Goal: Task Accomplishment & Management: Manage account settings

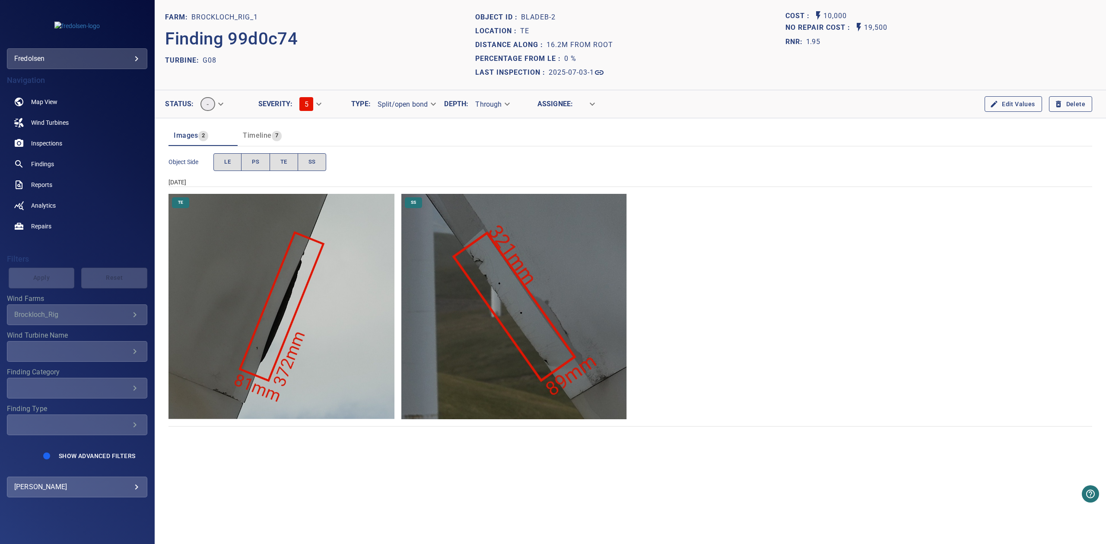
click at [340, 260] on img "Brockloch_Rig_1/G08/2025-07-03-1/2025-07-03-1/image41wp48.jpg" at bounding box center [282, 307] width 226 height 226
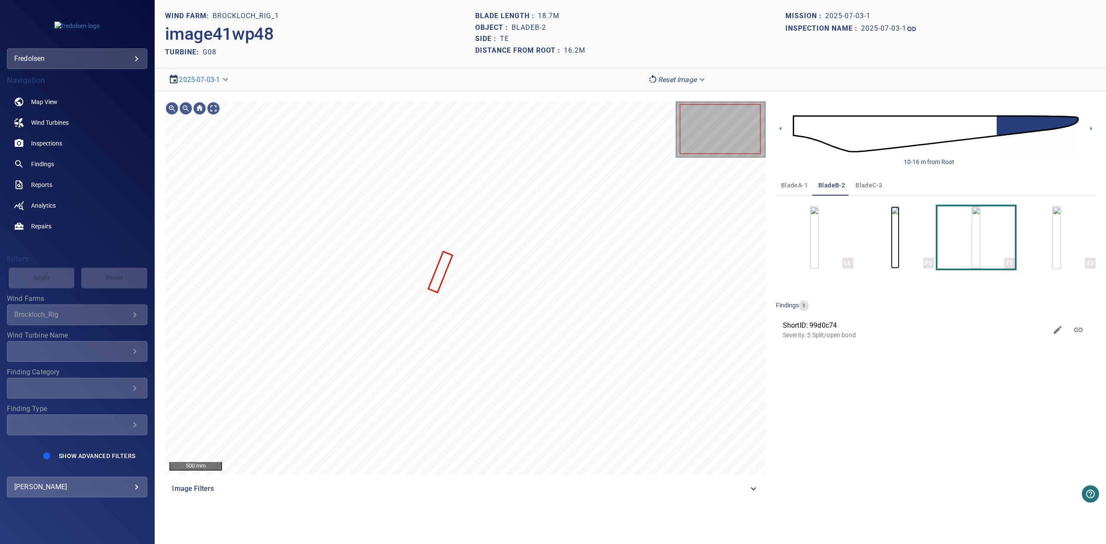
click at [894, 242] on img "button" at bounding box center [895, 238] width 9 height 62
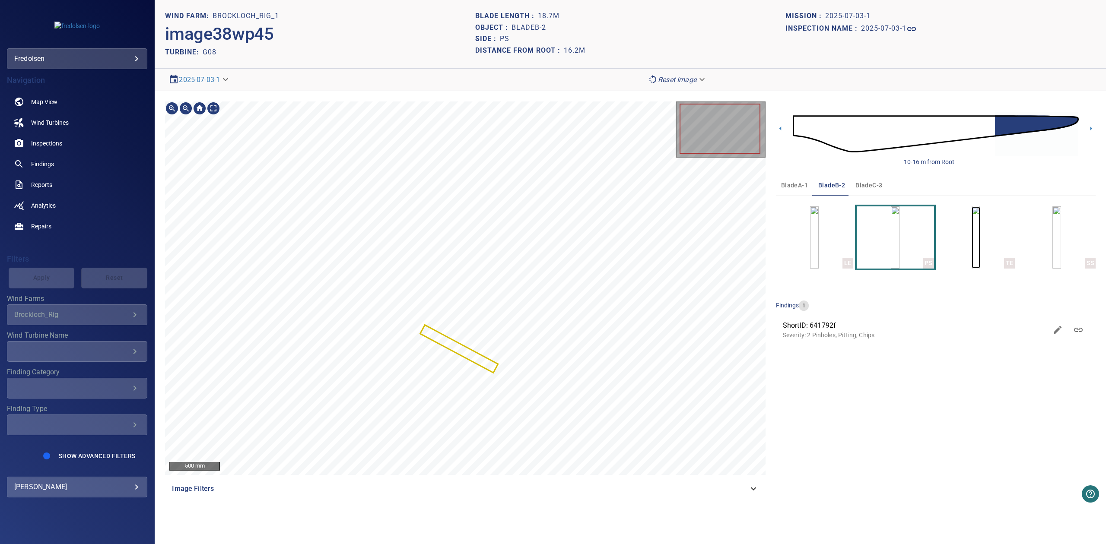
click at [980, 226] on img "button" at bounding box center [976, 238] width 9 height 62
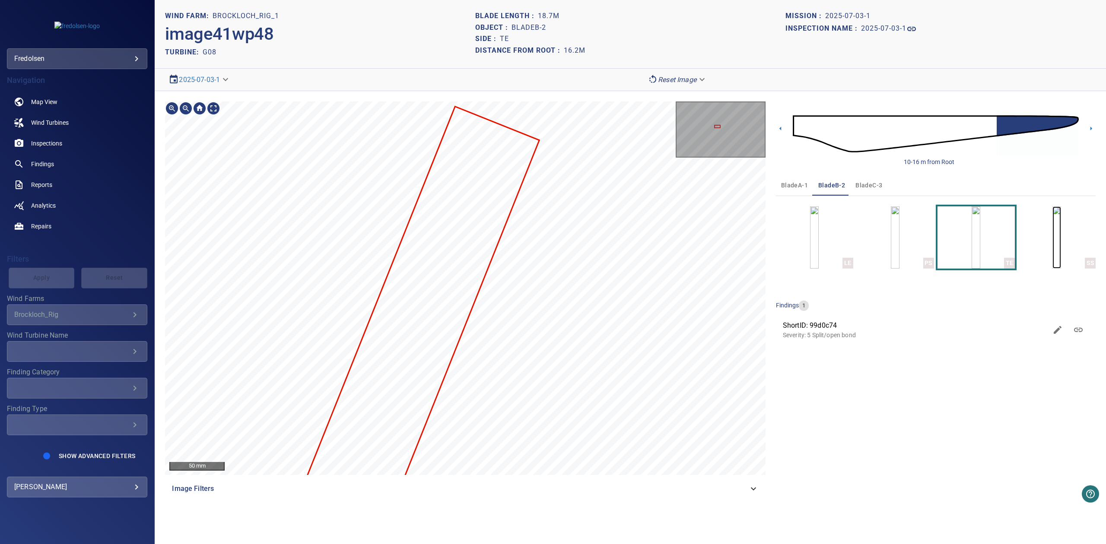
click at [1061, 242] on img "button" at bounding box center [1057, 238] width 9 height 62
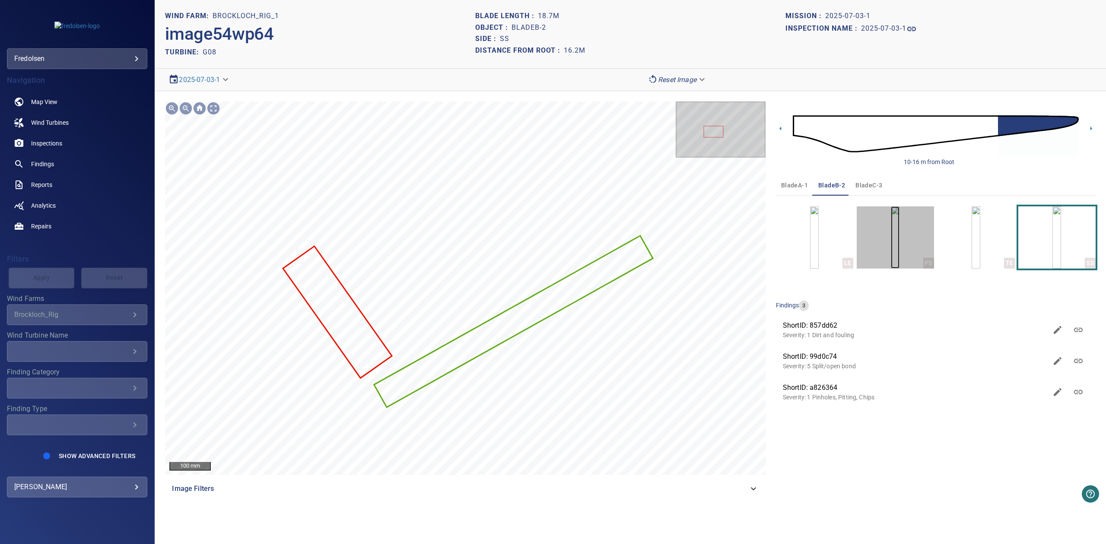
click at [900, 244] on img "button" at bounding box center [895, 238] width 9 height 62
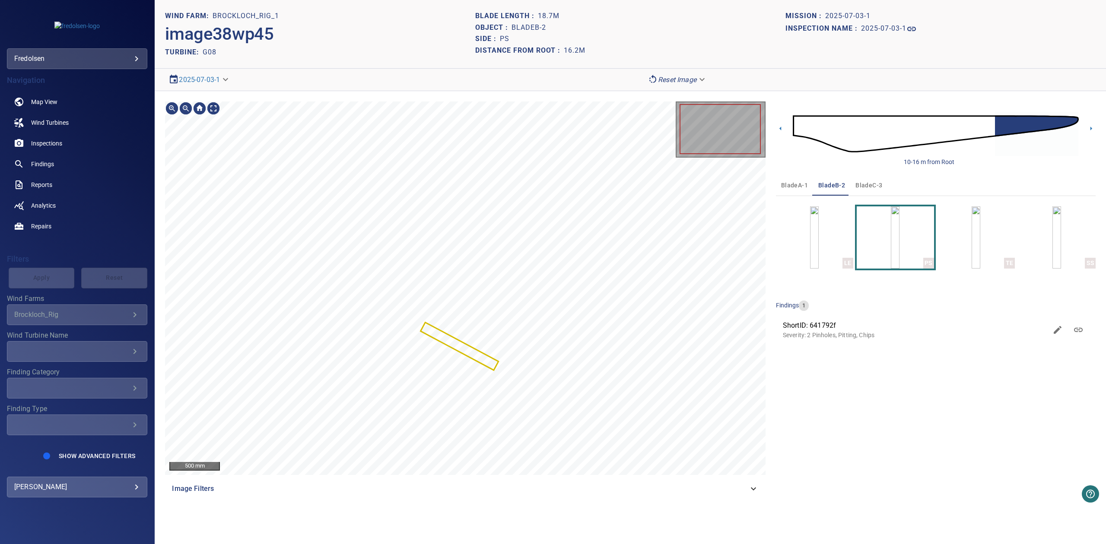
click at [954, 242] on div "500 mm Image Filters 10-16 m from Root bladeA-1 bladeB-2 bladeC-3 LE PS TE SS f…" at bounding box center [630, 300] width 951 height 419
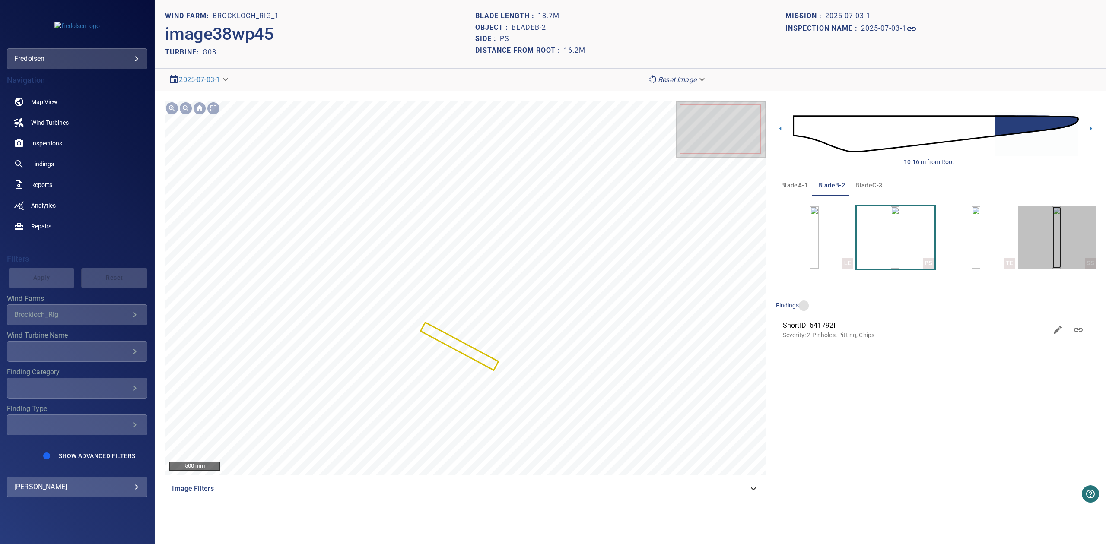
click at [1060, 238] on img "button" at bounding box center [1057, 238] width 9 height 62
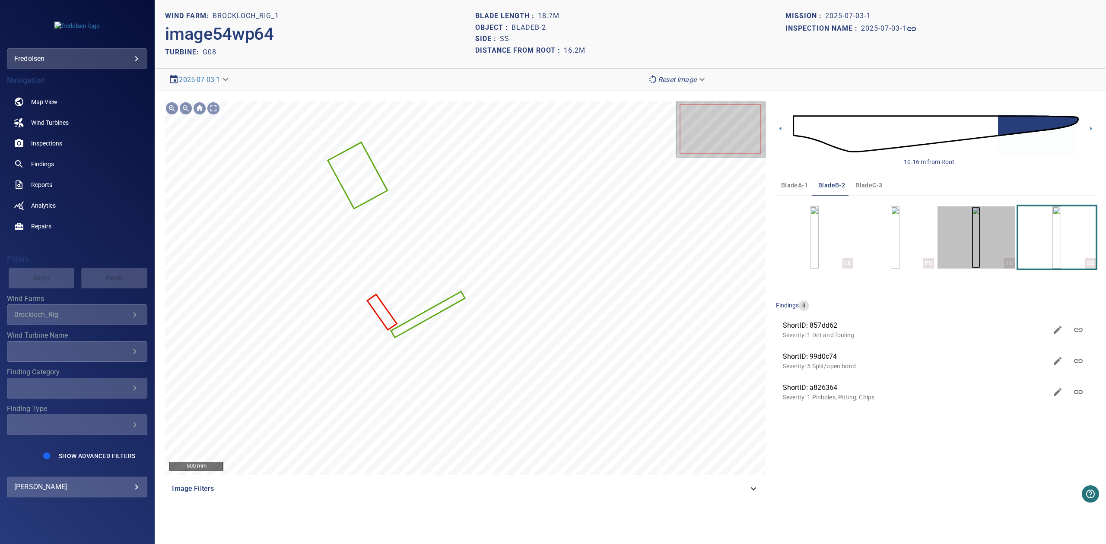
click at [972, 251] on img "button" at bounding box center [976, 238] width 9 height 62
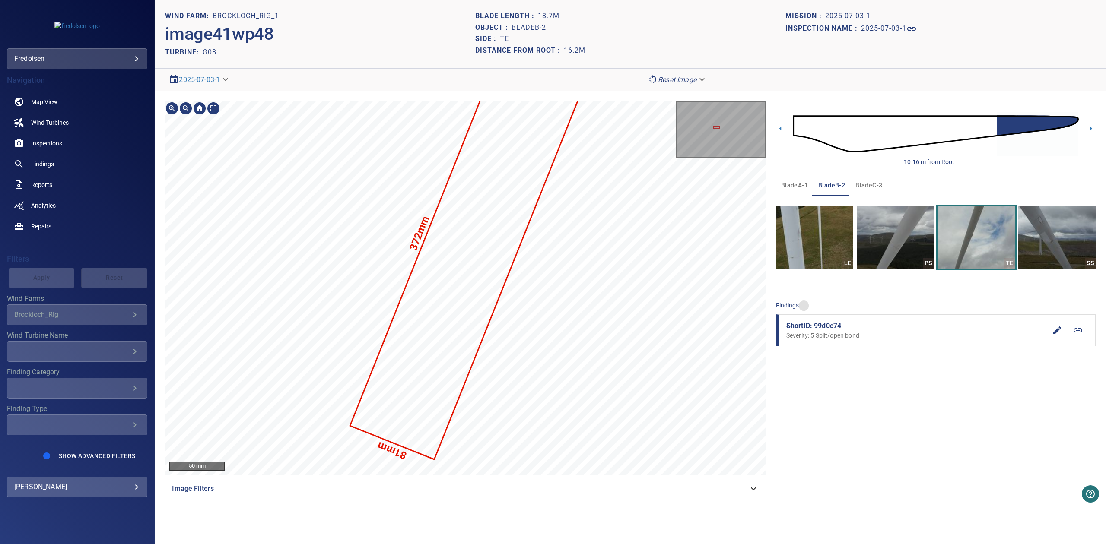
click at [829, 327] on span "ShortID: 99d0c74" at bounding box center [916, 326] width 261 height 10
click at [1076, 332] on icon at bounding box center [1078, 330] width 10 height 10
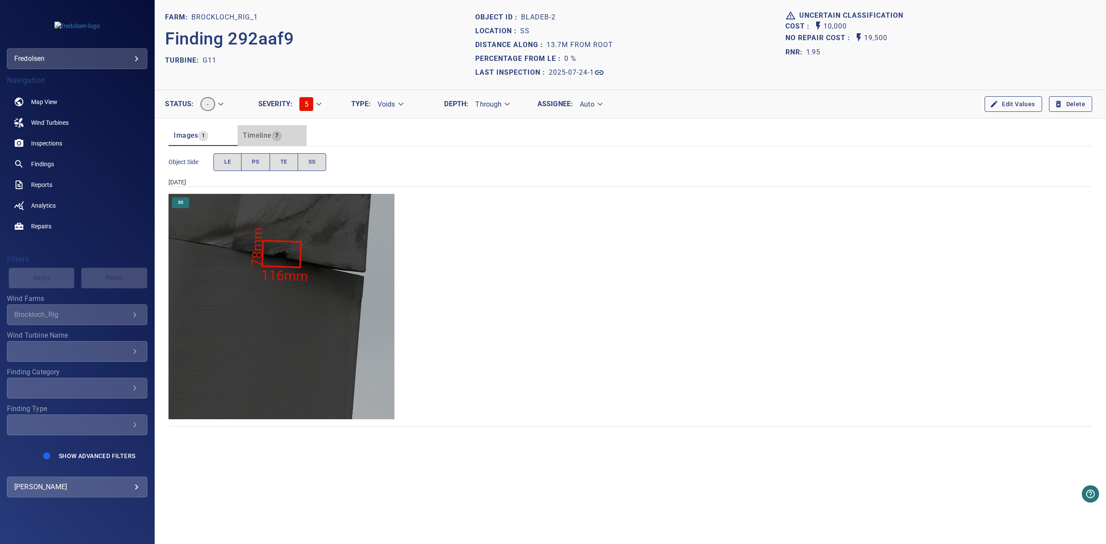
click at [264, 142] on button "Timeline 7" at bounding box center [272, 135] width 69 height 21
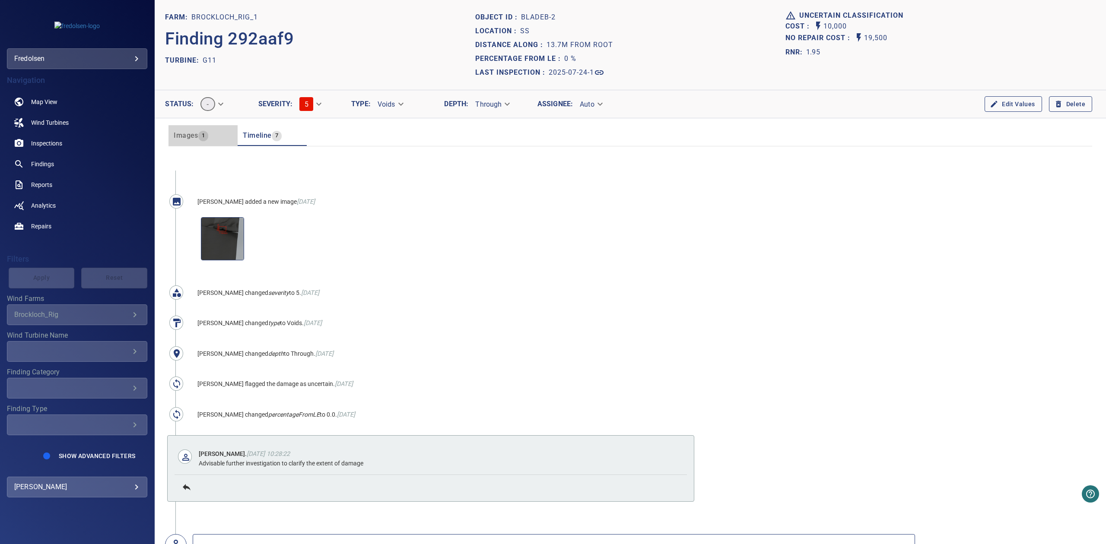
click at [198, 135] on span "1" at bounding box center [203, 136] width 10 height 10
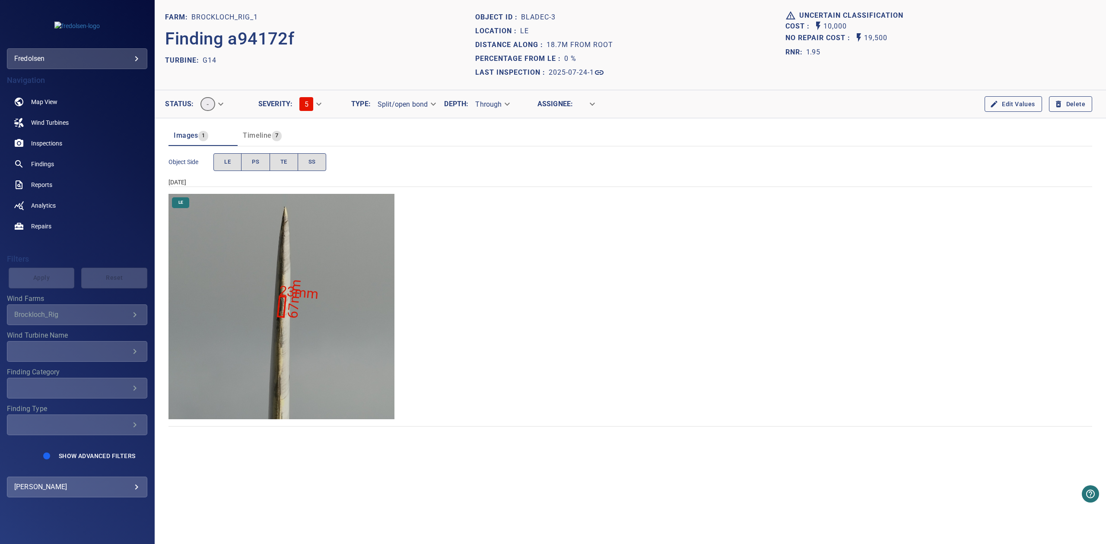
click at [268, 137] on span "Timeline" at bounding box center [257, 135] width 29 height 8
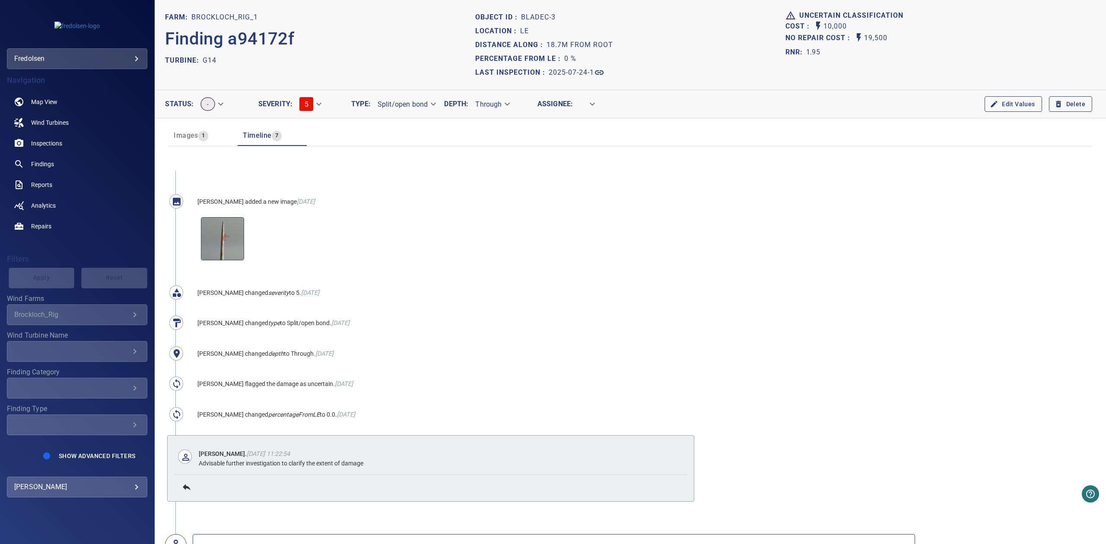
click at [198, 140] on span "1" at bounding box center [203, 136] width 10 height 10
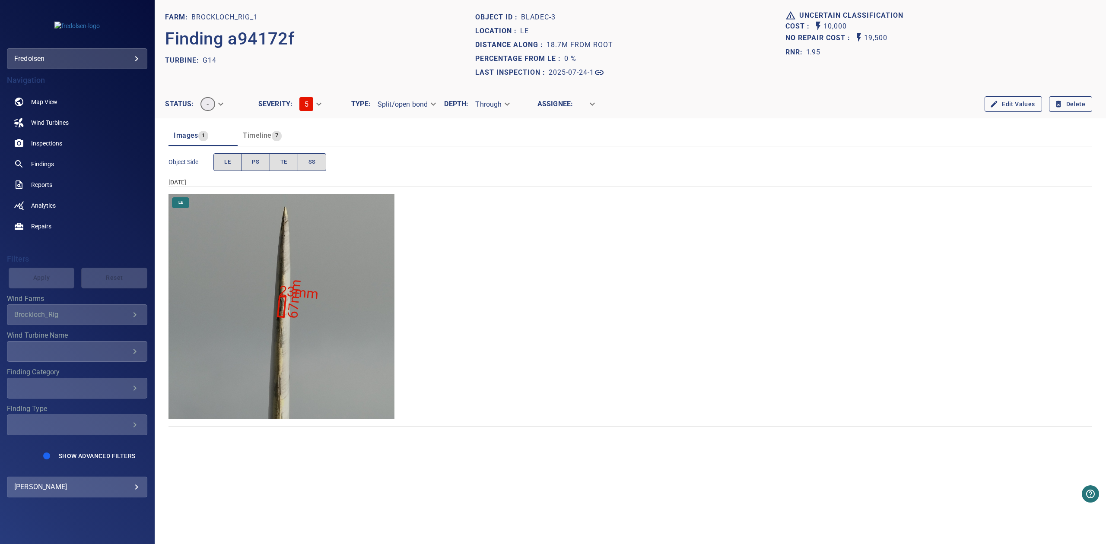
click at [347, 260] on img "Brockloch_Rig_1/G14/2025-07-24-1/2025-07-24-1/image24wp28.jpg" at bounding box center [282, 307] width 226 height 226
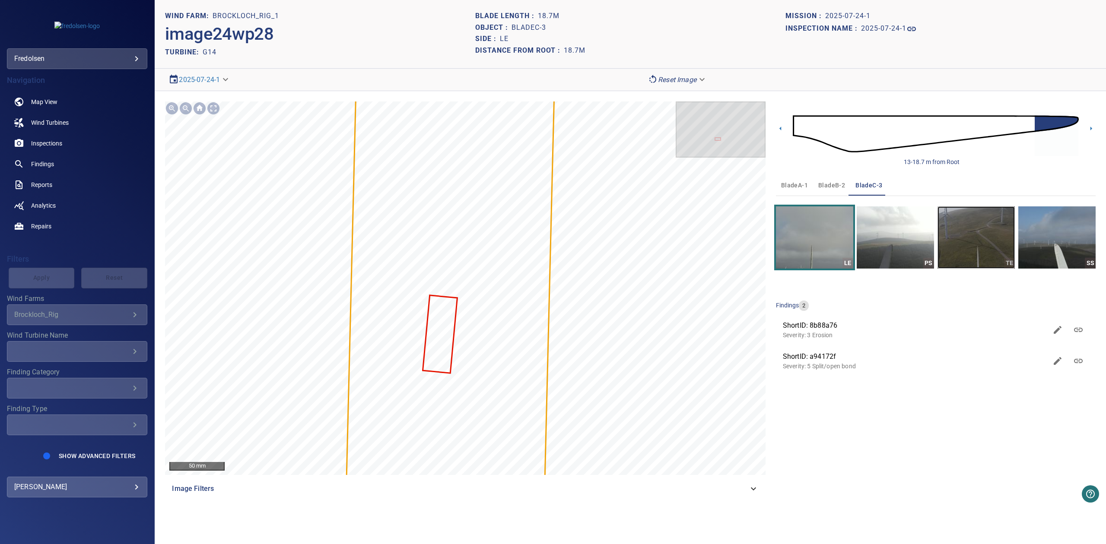
click at [969, 234] on img "button" at bounding box center [976, 238] width 77 height 62
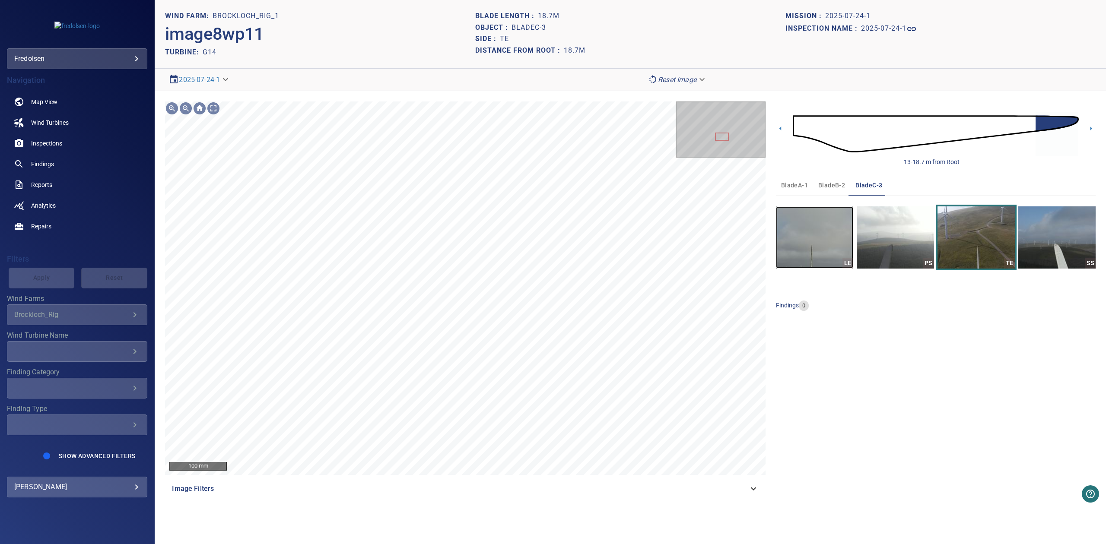
click at [836, 232] on img "button" at bounding box center [814, 238] width 77 height 62
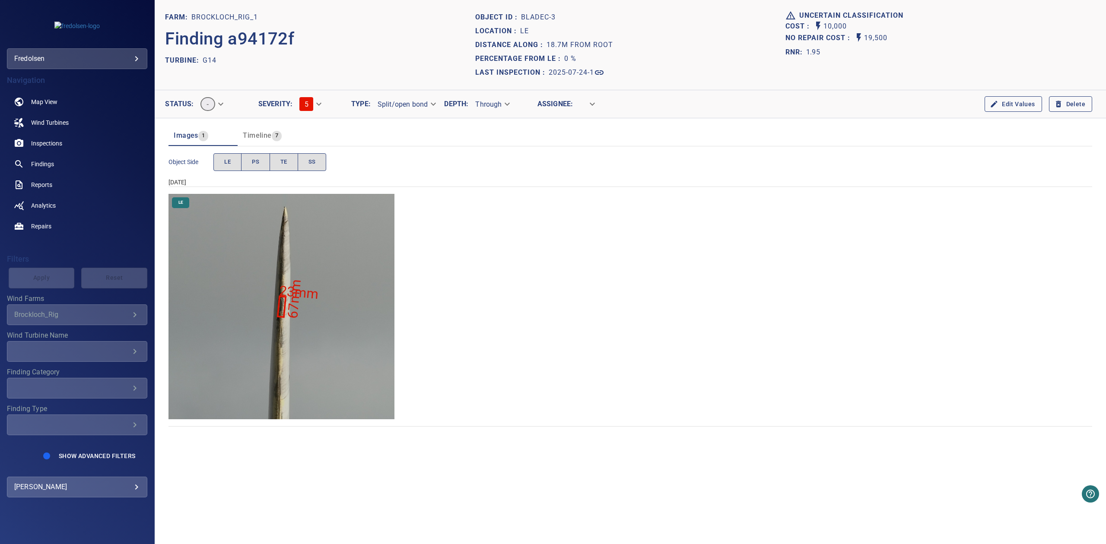
click at [405, 103] on body "**********" at bounding box center [553, 272] width 1106 height 544
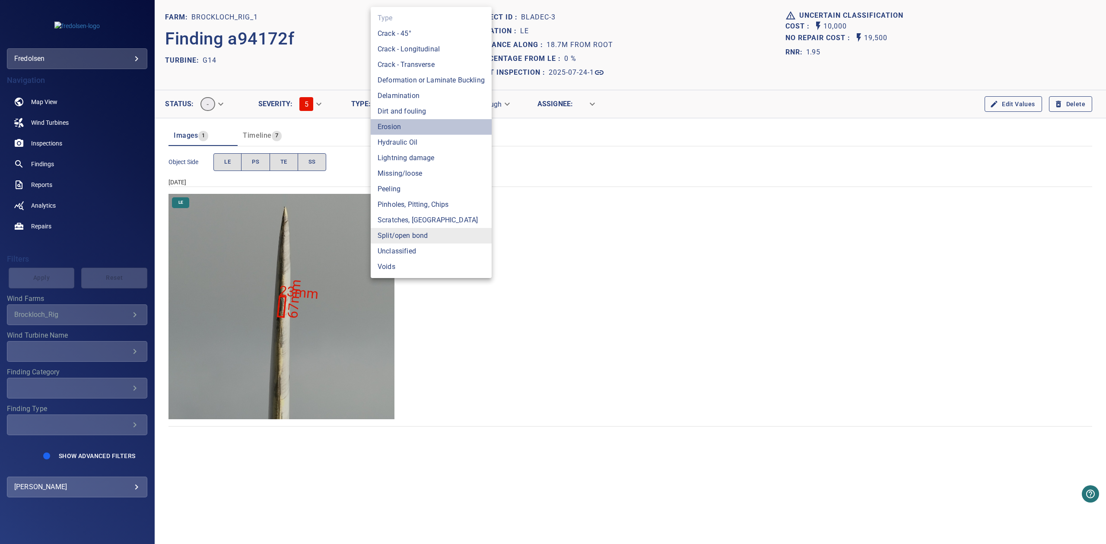
click at [404, 134] on li "Erosion" at bounding box center [431, 127] width 121 height 16
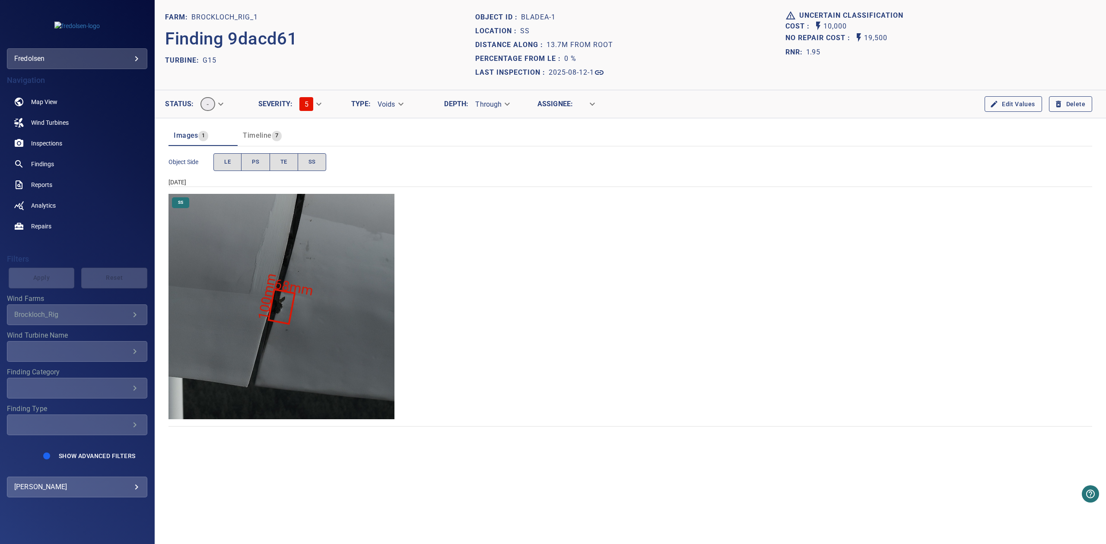
click at [309, 317] on img "Brockloch_Rig_1/G15/2025-08-12-1/2025-08-12-1/image85wp96.jpg" at bounding box center [282, 307] width 226 height 226
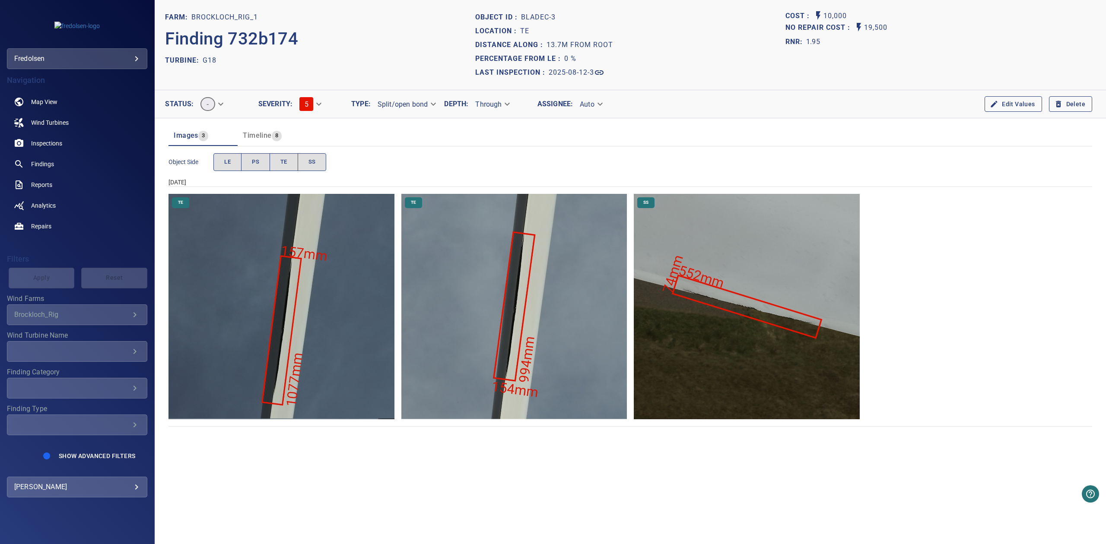
click at [660, 106] on div "Edit Values Delete" at bounding box center [862, 104] width 465 height 21
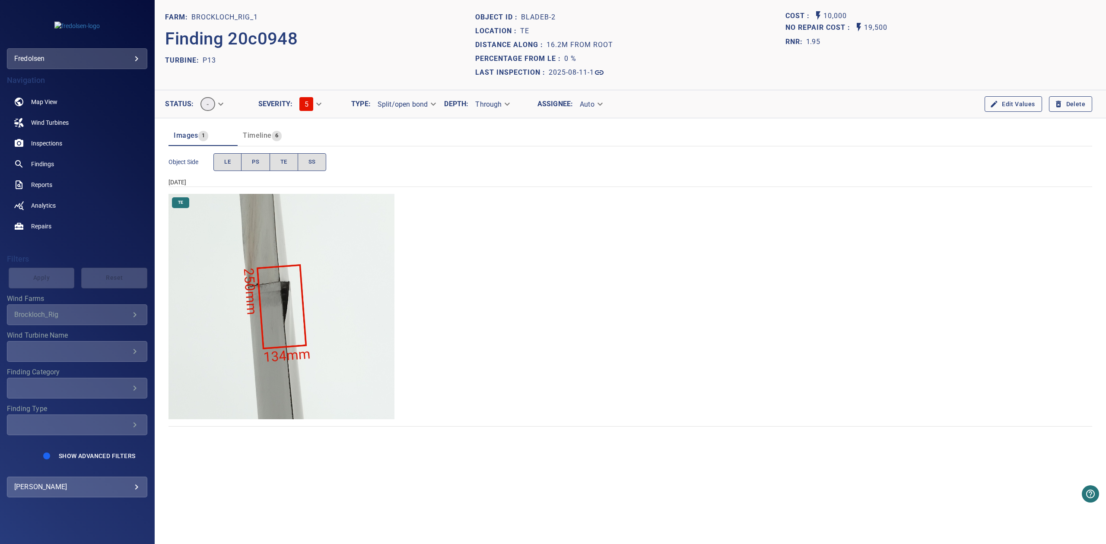
click at [292, 265] on img "Brockloch_Rig_1/P13/2025-08-11-1/2025-08-11-2/image73wp88.jpg" at bounding box center [282, 307] width 226 height 226
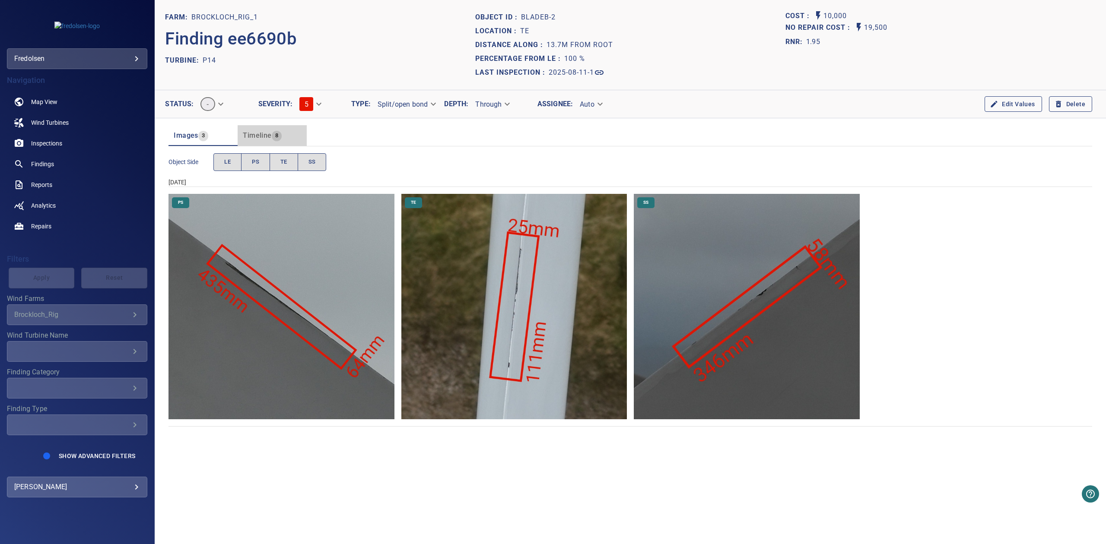
click at [269, 139] on span "Timeline" at bounding box center [257, 135] width 29 height 8
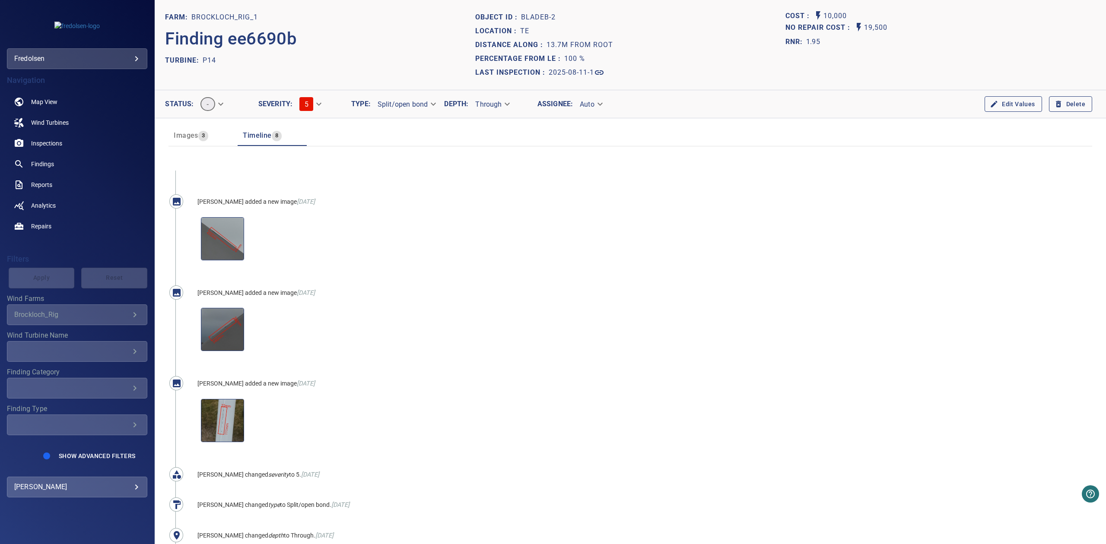
click at [201, 139] on span "3" at bounding box center [203, 136] width 10 height 10
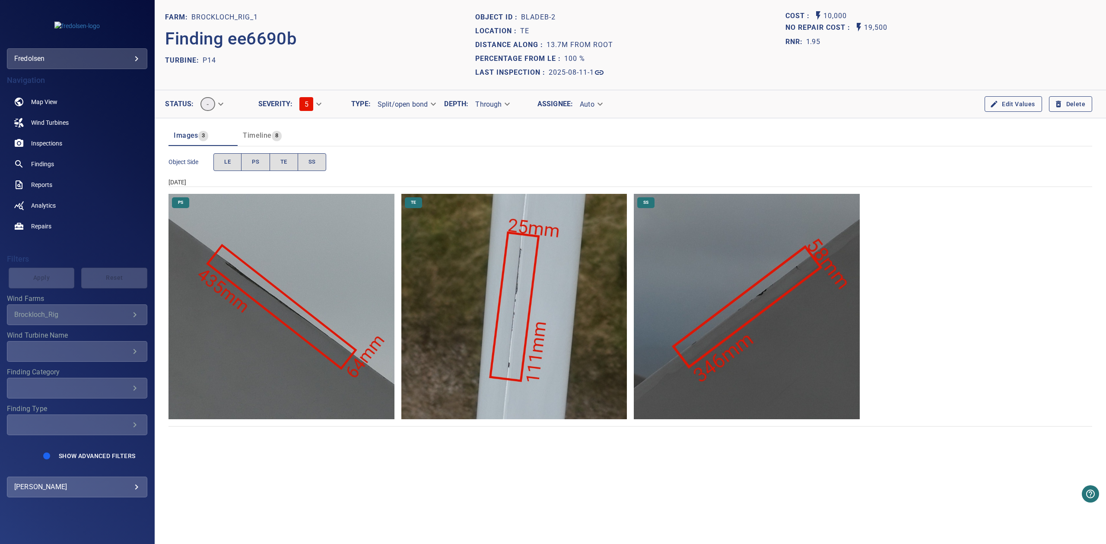
click at [352, 294] on img "Brockloch_Rig_1/P14/2025-08-11-1/2025-08-11-1/image37wp41.jpg" at bounding box center [282, 307] width 226 height 226
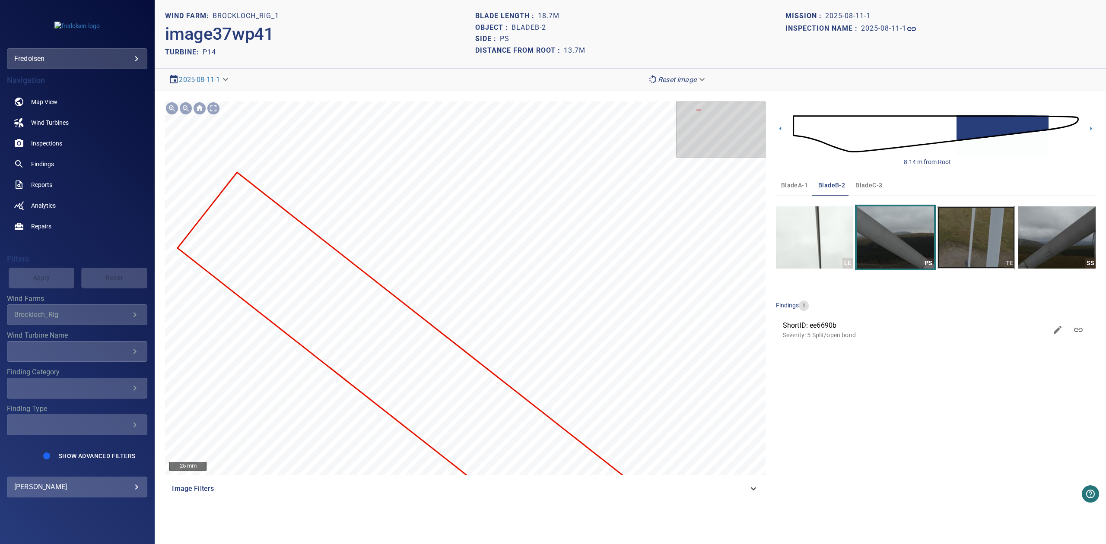
click at [993, 249] on img "button" at bounding box center [976, 238] width 77 height 62
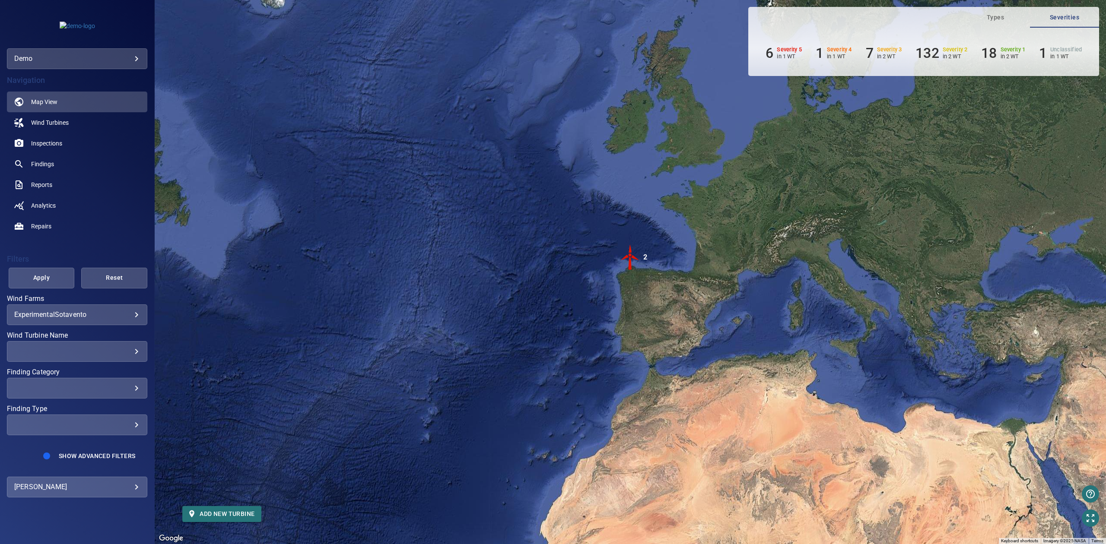
click at [86, 60] on body "**********" at bounding box center [553, 272] width 1106 height 544
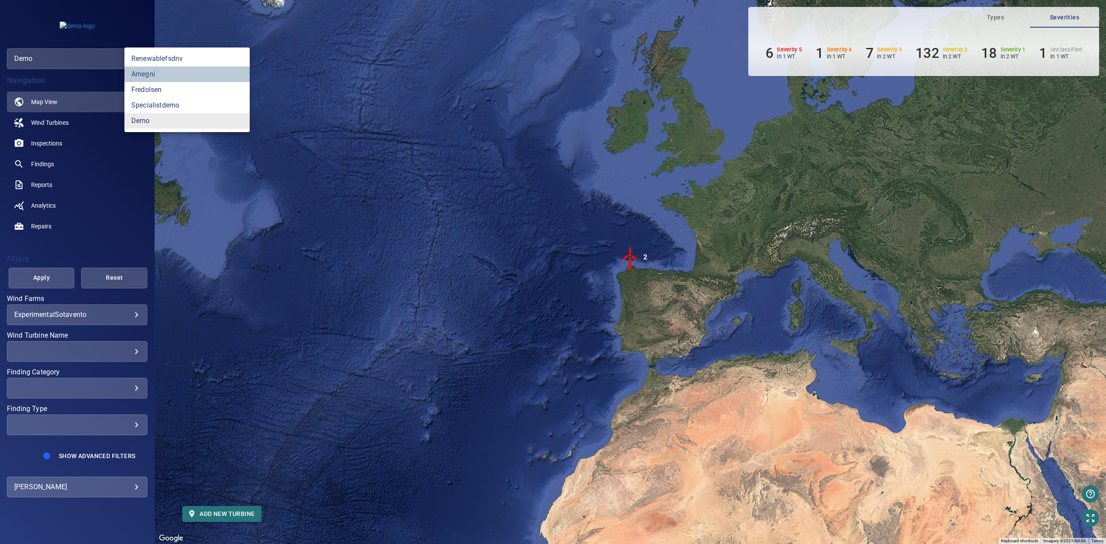
click at [162, 69] on link "amegni" at bounding box center [186, 75] width 125 height 16
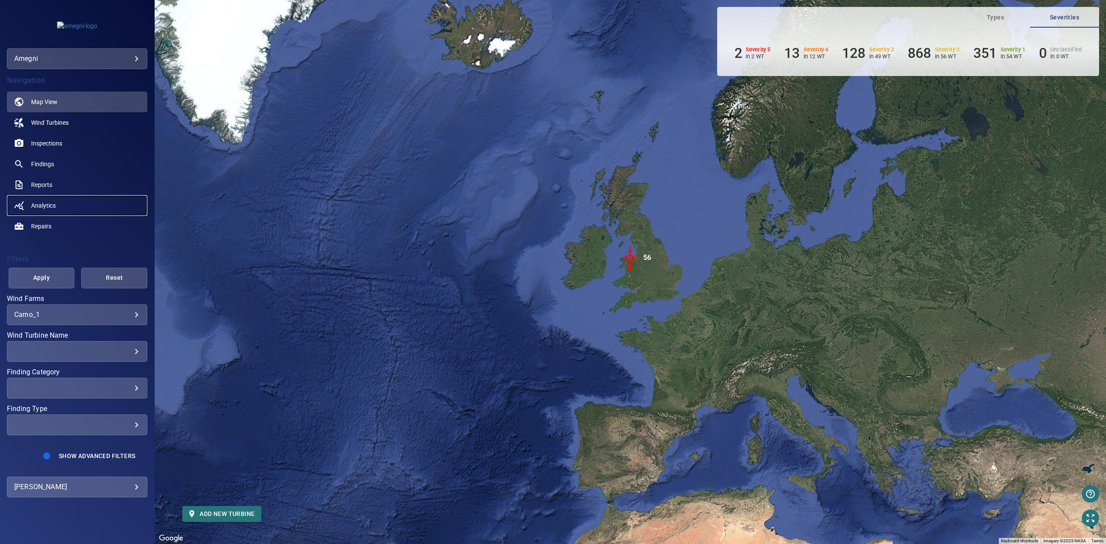
click at [54, 198] on link "Analytics" at bounding box center [77, 205] width 140 height 21
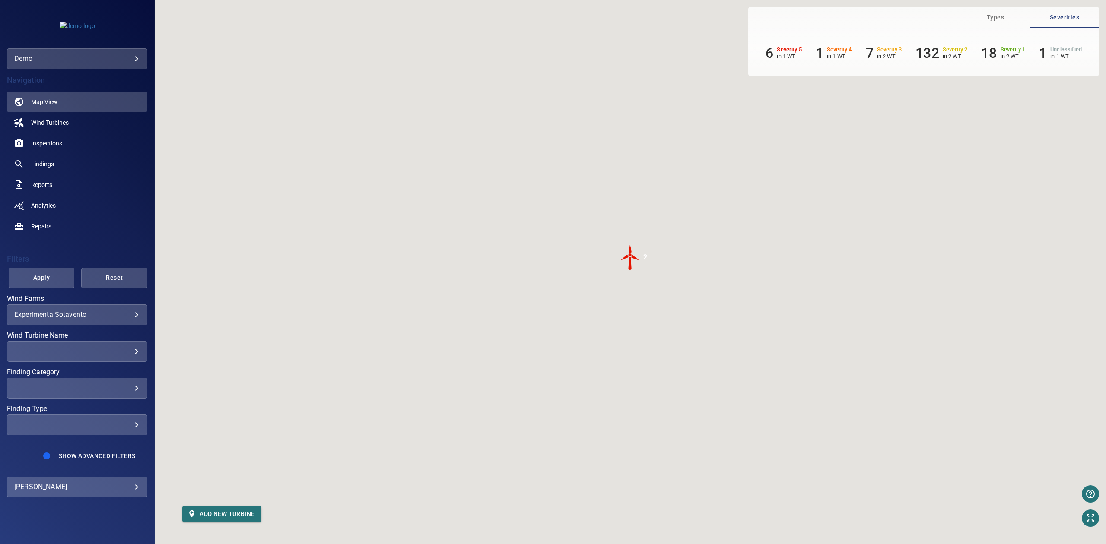
click at [126, 486] on body "**********" at bounding box center [553, 272] width 1106 height 544
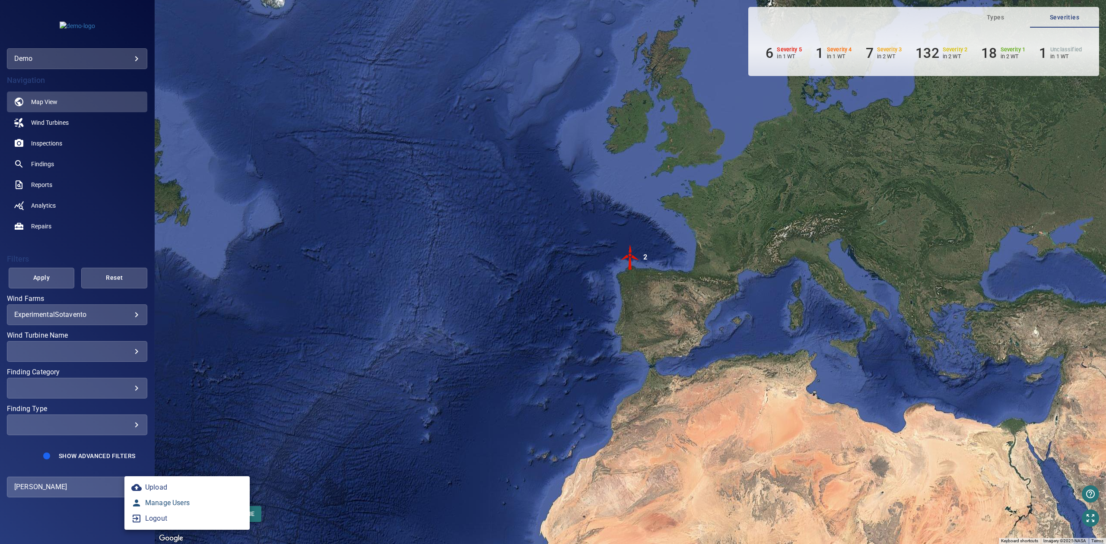
click at [156, 506] on link "Manage Users" at bounding box center [186, 504] width 125 height 16
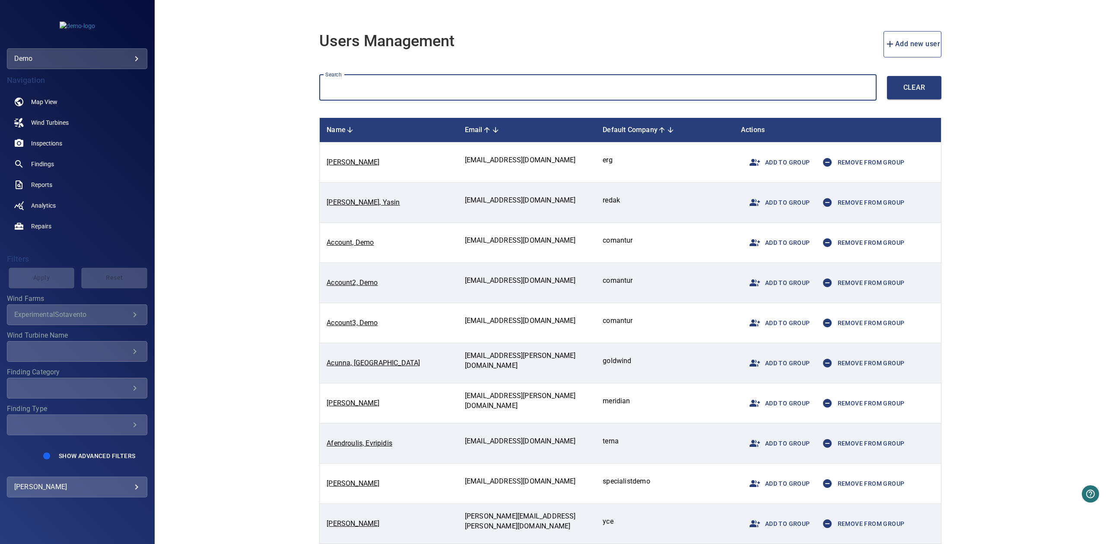
click at [388, 90] on input "text" at bounding box center [597, 88] width 557 height 26
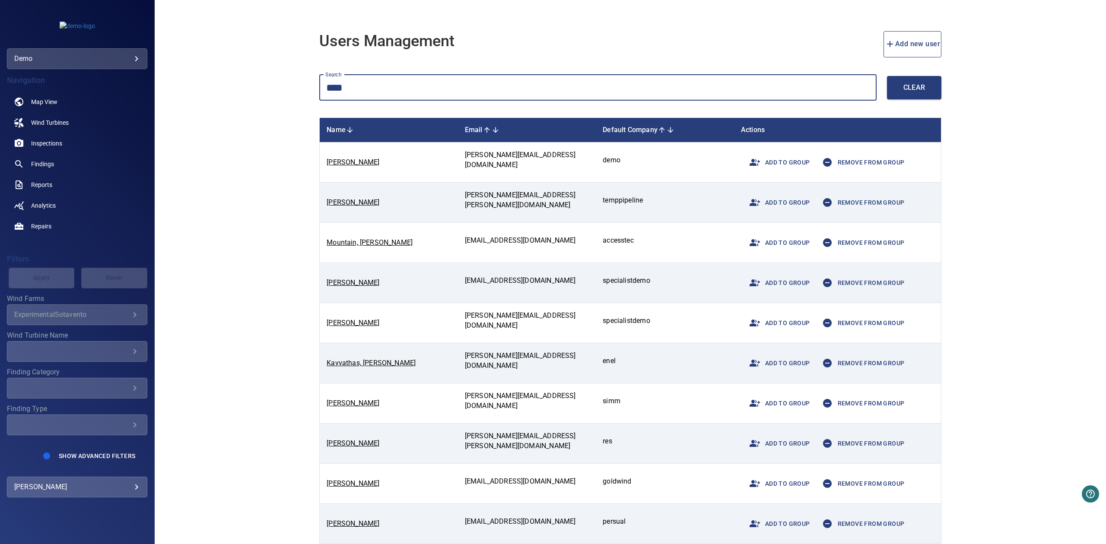
type input "****"
click at [776, 281] on span "Add to group" at bounding box center [778, 283] width 66 height 21
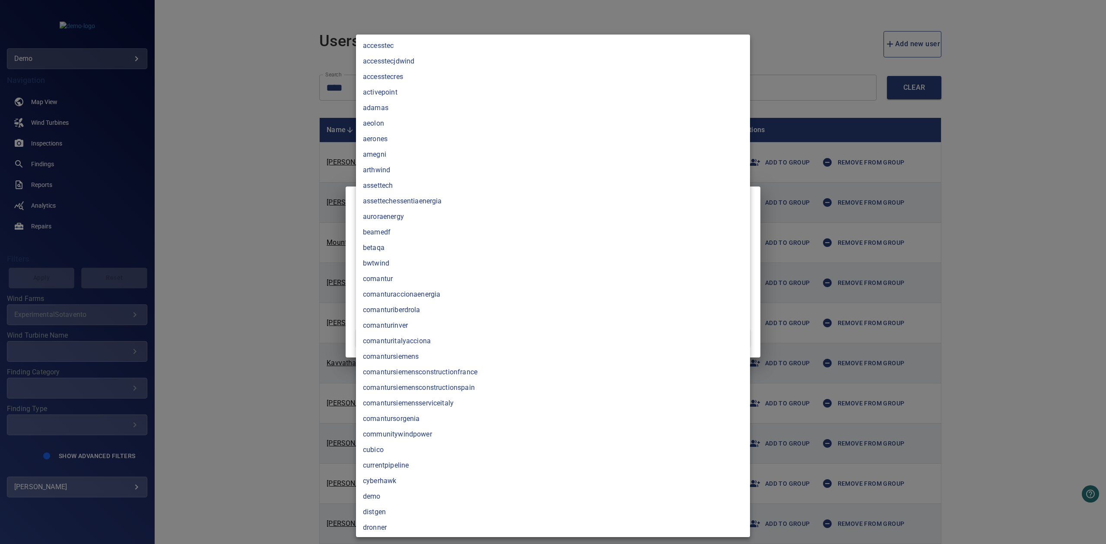
click at [735, 296] on body "**********" at bounding box center [553, 272] width 1106 height 544
click at [274, 174] on div at bounding box center [553, 272] width 1106 height 544
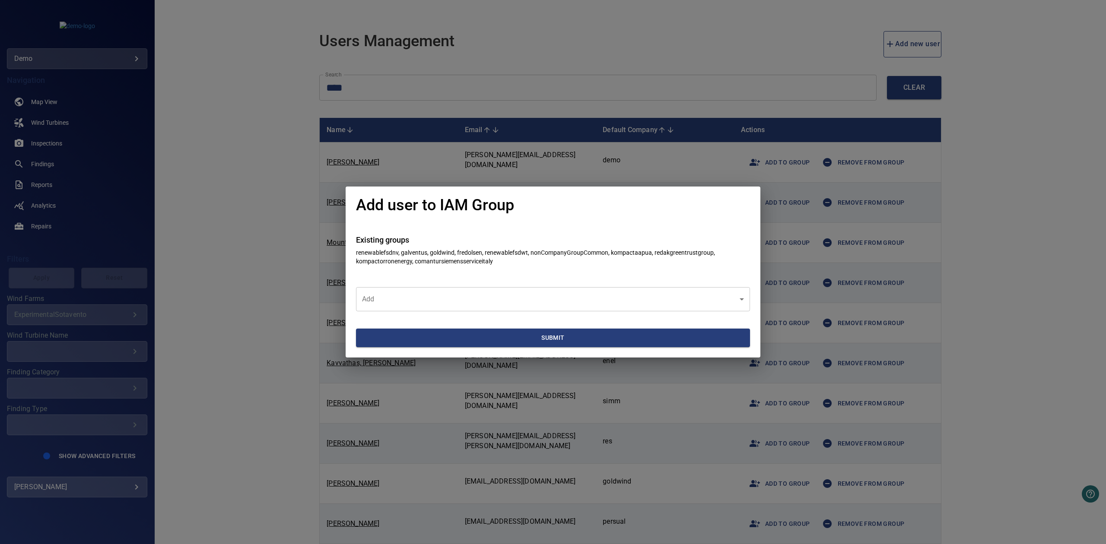
click at [1062, 343] on div "Add user to IAM Group Existing groups renewablefsdnv, galventus, goldwind, fred…" at bounding box center [553, 272] width 1106 height 544
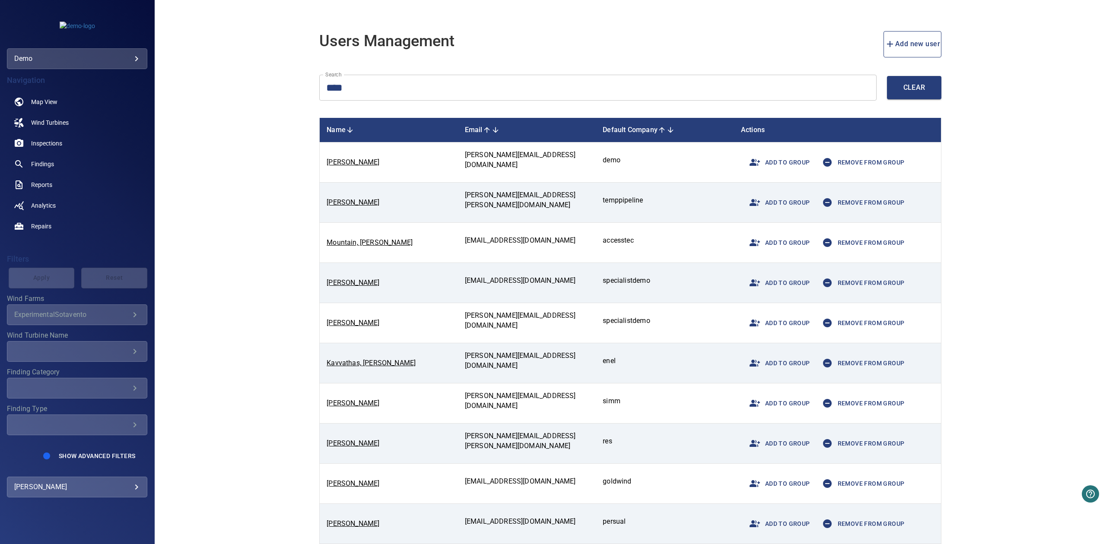
click at [877, 288] on span "Remove from group" at bounding box center [861, 283] width 88 height 21
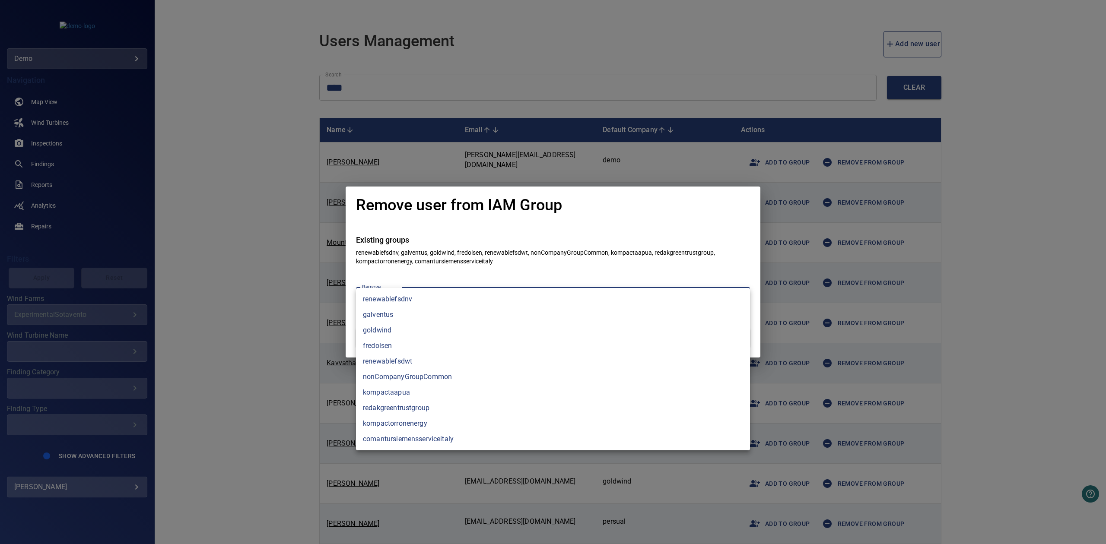
click at [640, 294] on body "**********" at bounding box center [553, 272] width 1106 height 544
click at [408, 303] on li "renewablefsdnv" at bounding box center [553, 300] width 394 height 16
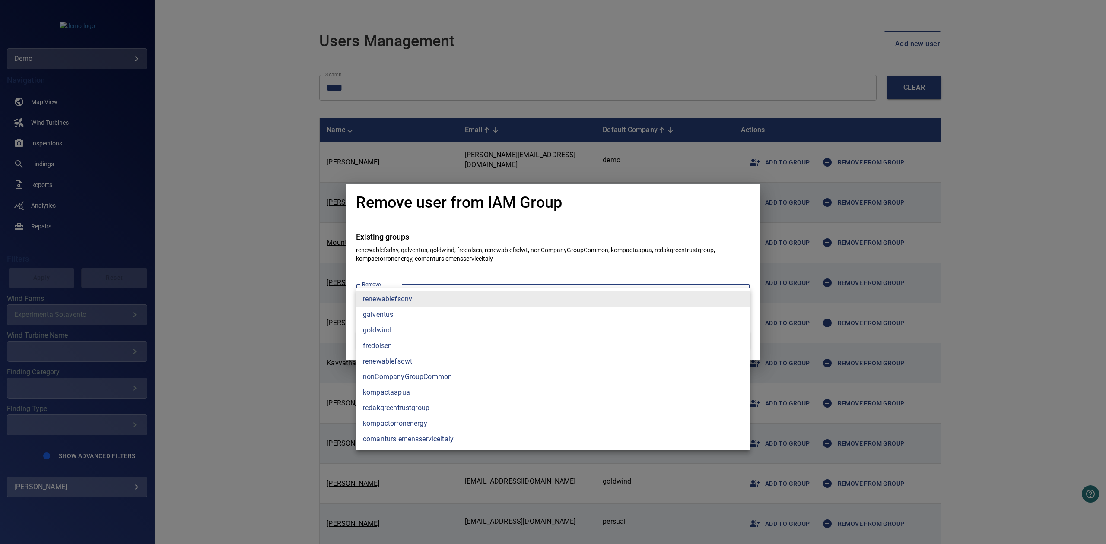
click at [418, 365] on li "renewablefsdwt" at bounding box center [553, 362] width 394 height 16
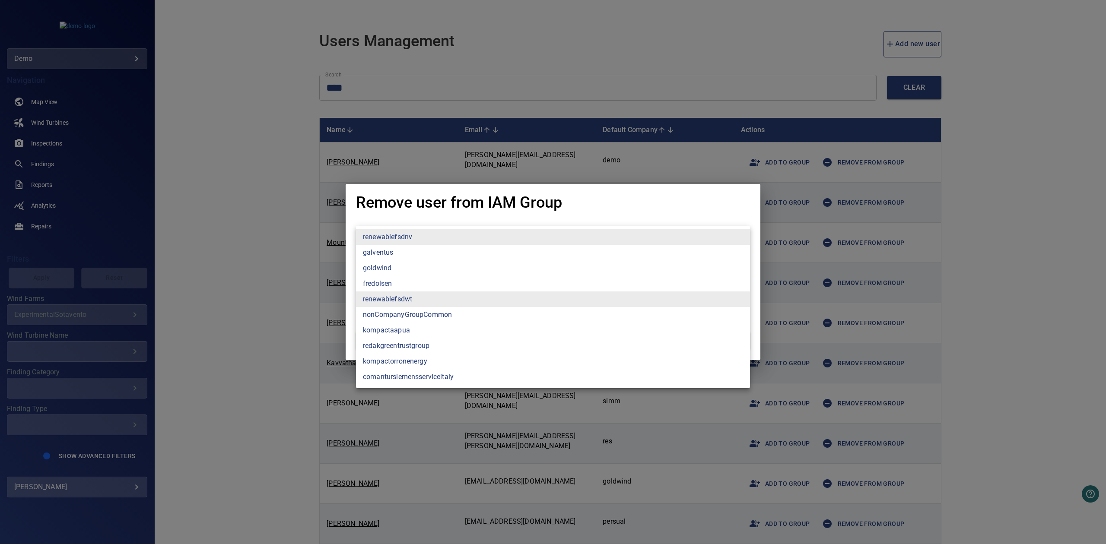
click at [431, 237] on li "renewablefsdnv" at bounding box center [553, 237] width 394 height 16
type input "**********"
click at [249, 196] on div at bounding box center [553, 272] width 1106 height 544
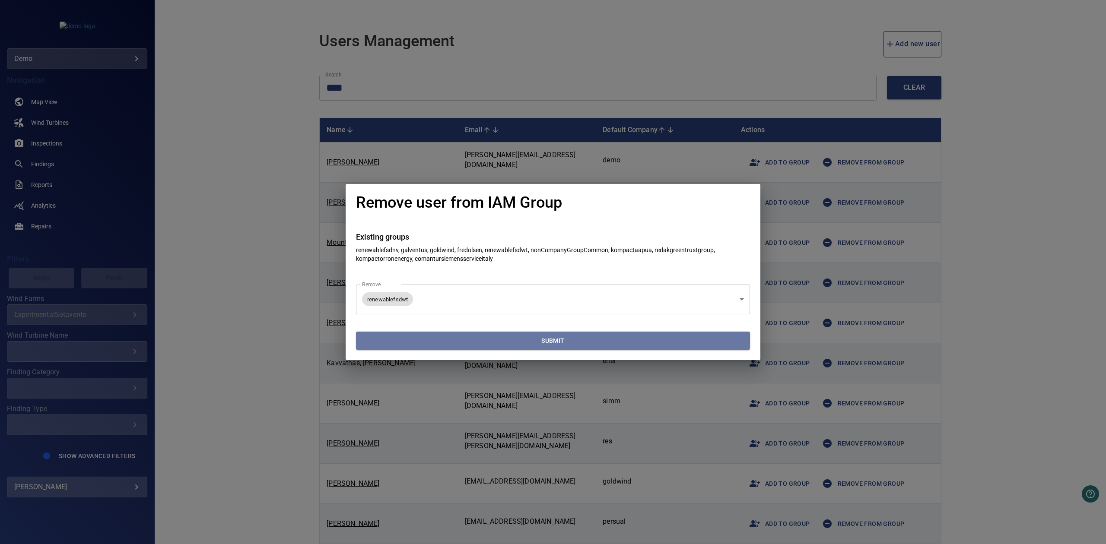
click at [500, 343] on span "Submit" at bounding box center [553, 341] width 387 height 11
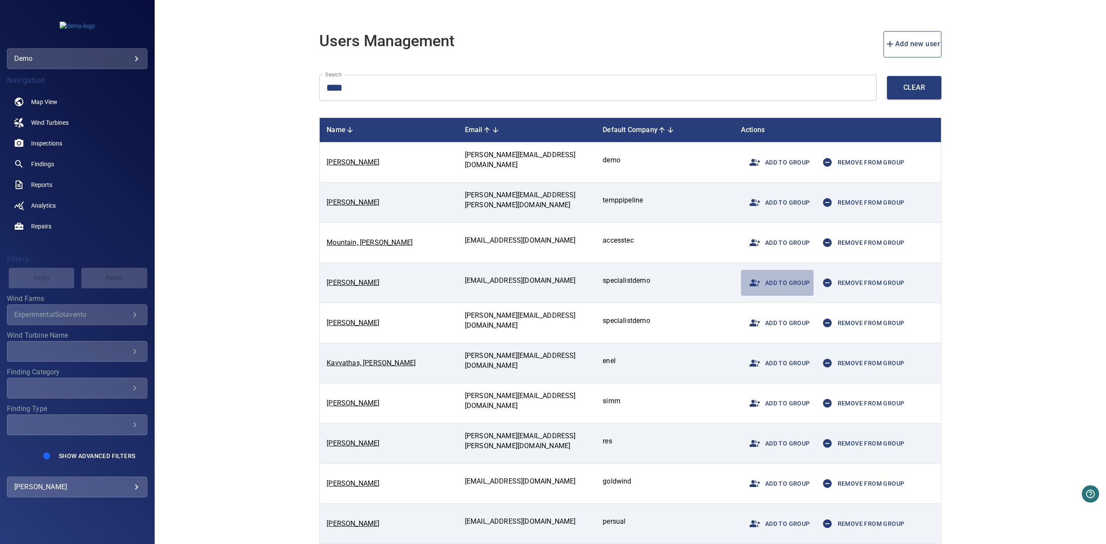
click at [803, 295] on button "Add to group" at bounding box center [777, 283] width 73 height 26
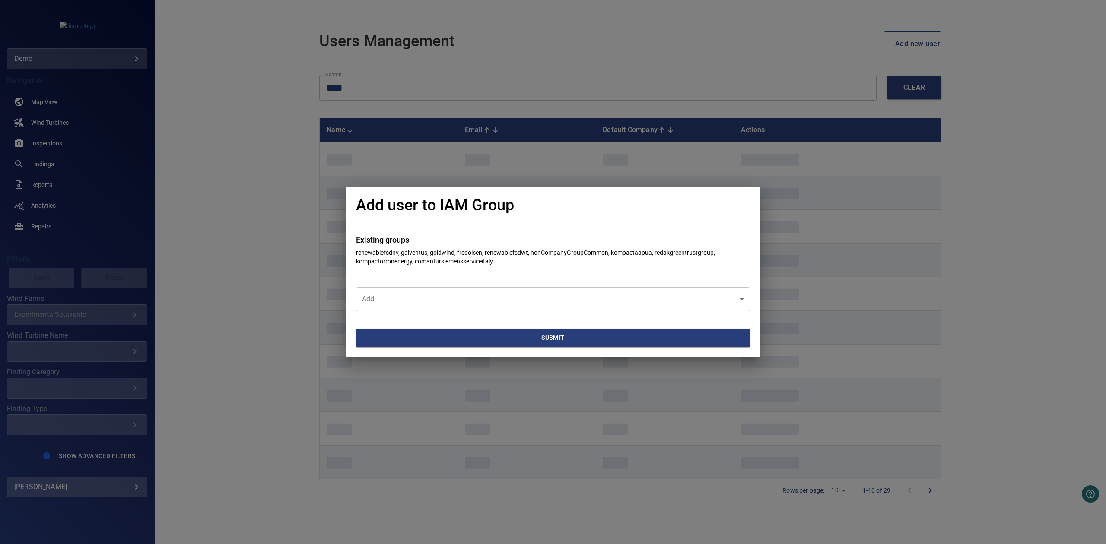
click at [574, 291] on body "**********" at bounding box center [553, 272] width 1106 height 544
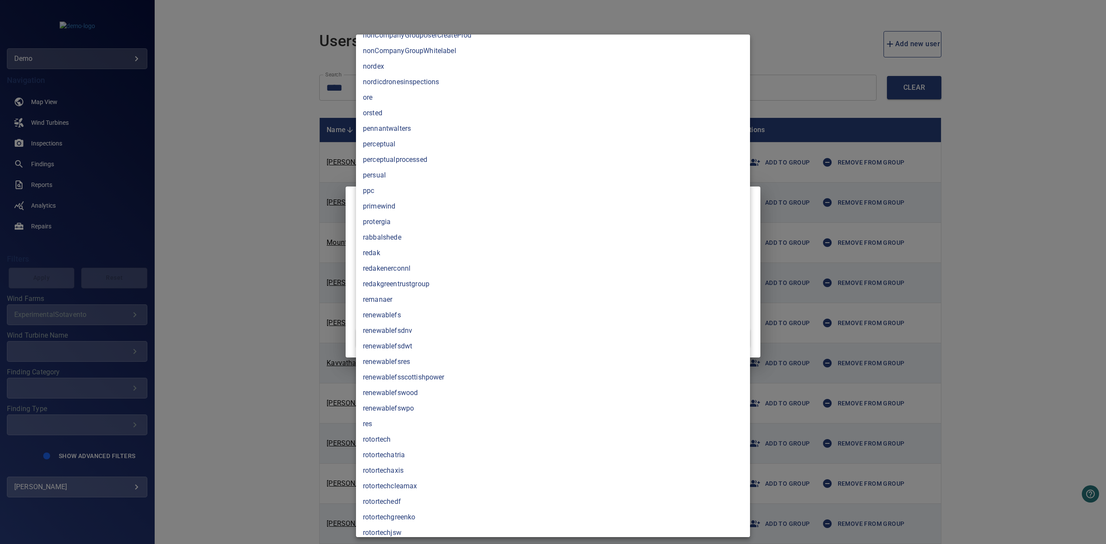
scroll to position [2459, 0]
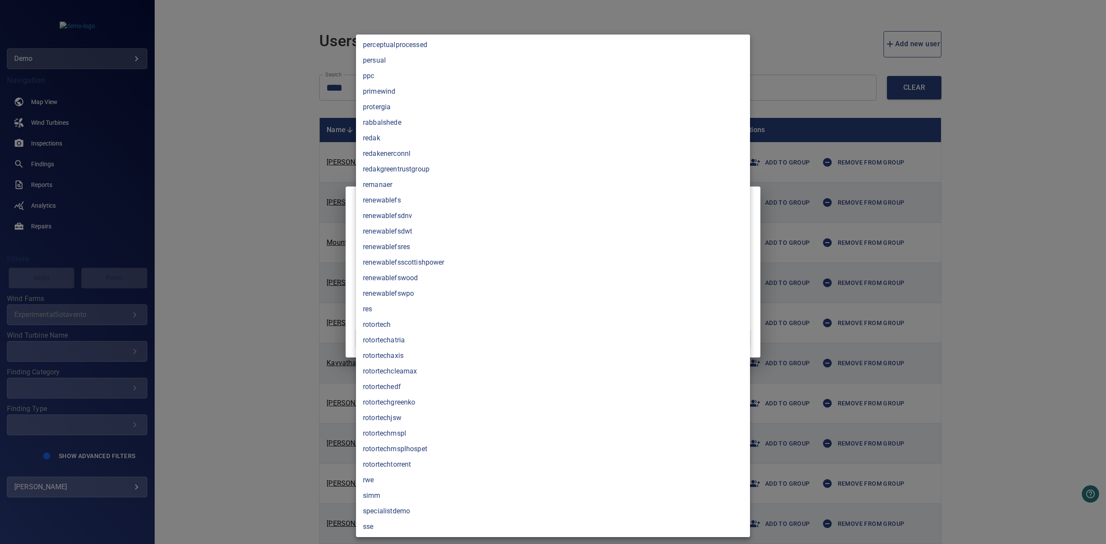
click at [408, 391] on li "rotortechedf" at bounding box center [553, 387] width 394 height 16
type input "**********"
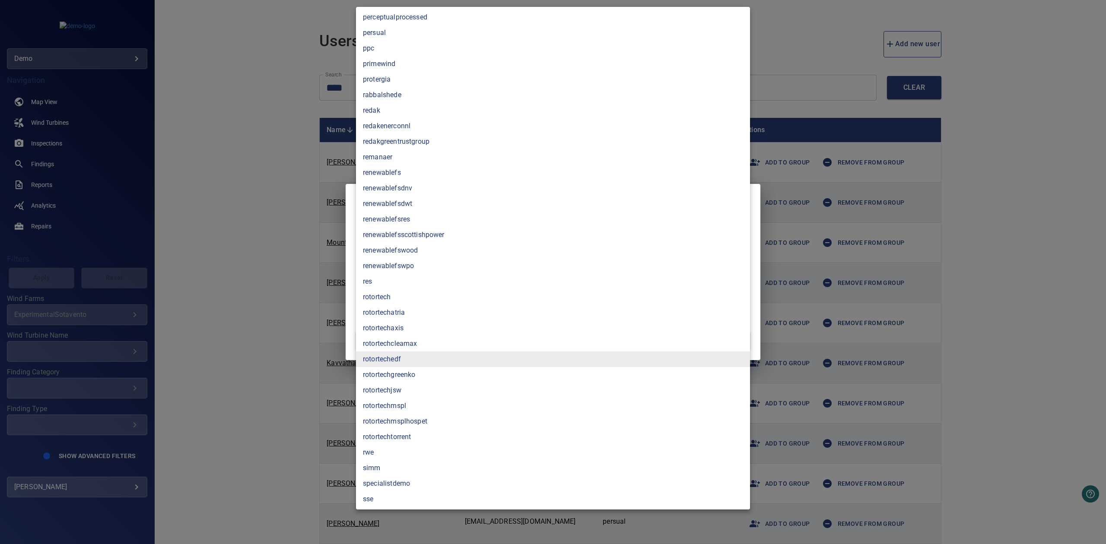
click at [162, 287] on div at bounding box center [553, 272] width 1106 height 544
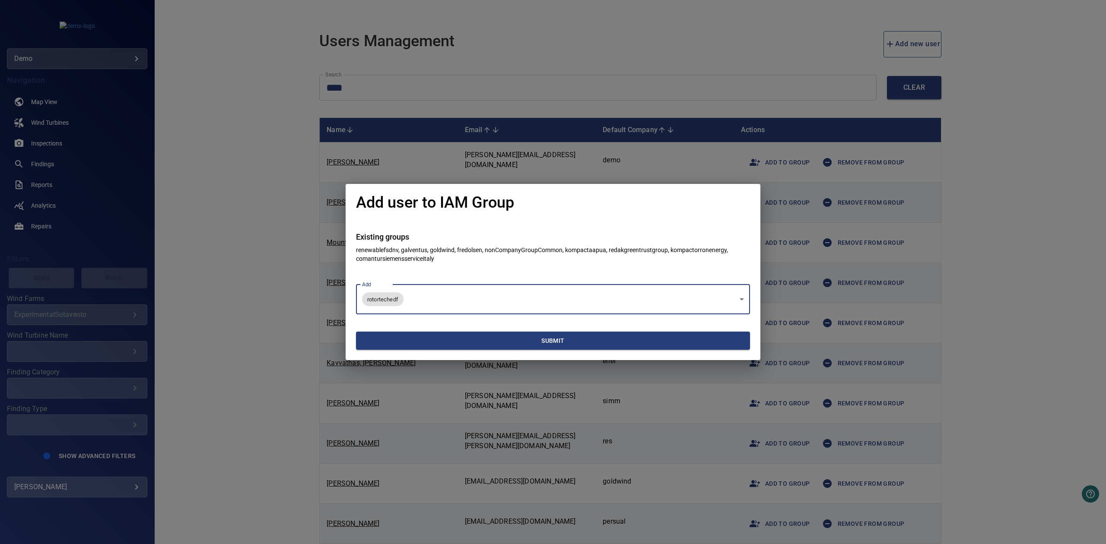
click at [465, 346] on span "Submit" at bounding box center [553, 341] width 387 height 11
